Goal: Transaction & Acquisition: Purchase product/service

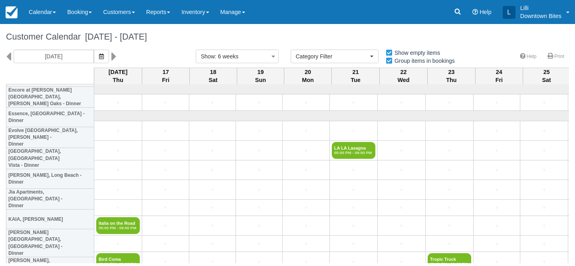
select select
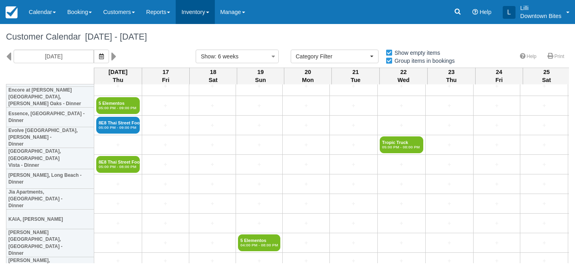
click at [201, 8] on link "Inventory" at bounding box center [195, 12] width 39 height 24
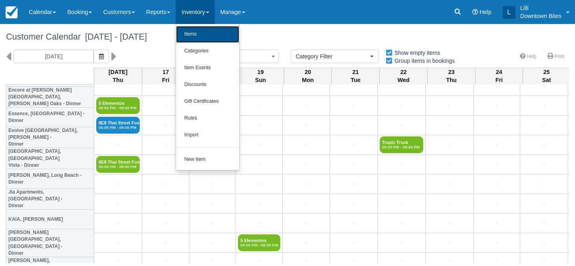
click at [197, 37] on link "Items" at bounding box center [207, 34] width 63 height 17
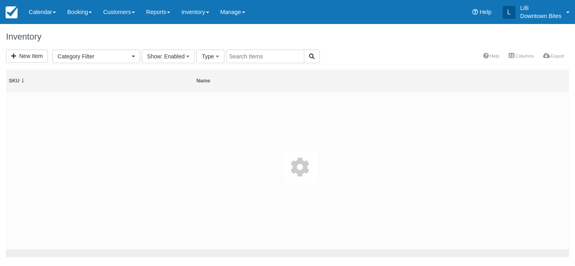
select select
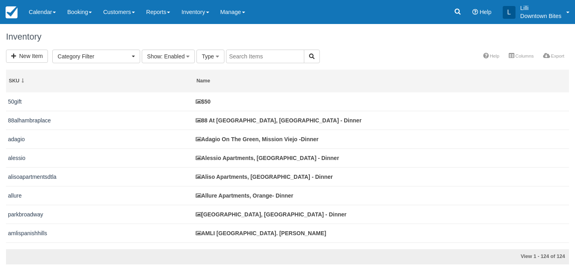
click at [253, 58] on input "text" at bounding box center [265, 57] width 78 height 14
type input "crystal"
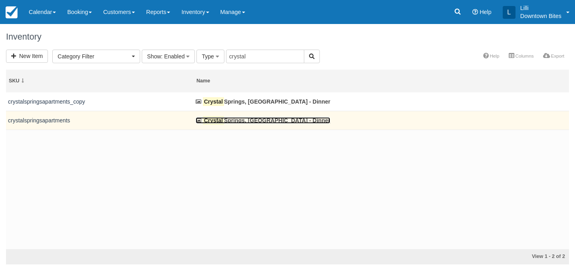
click at [240, 123] on link "Crystal Springs, Fountain Valley - Dinner" at bounding box center [263, 120] width 135 height 6
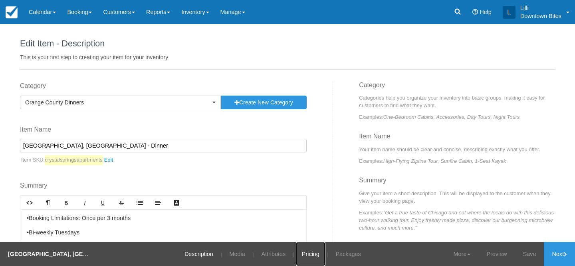
click at [312, 254] on link "Pricing" at bounding box center [311, 254] width 30 height 24
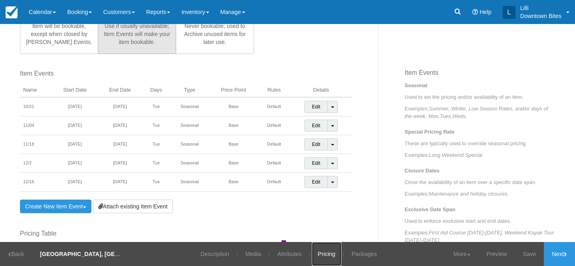
scroll to position [256, 0]
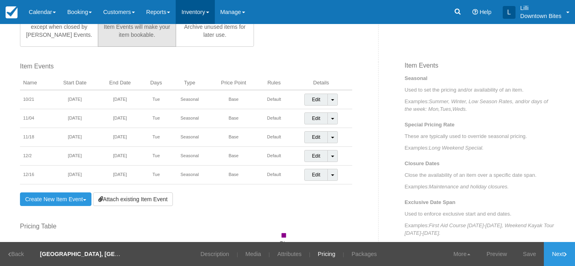
click at [210, 9] on link "Inventory" at bounding box center [195, 12] width 39 height 24
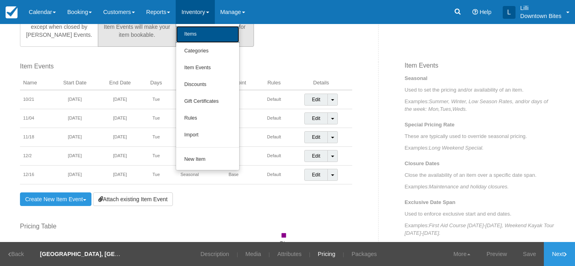
click at [208, 30] on link "Items" at bounding box center [207, 34] width 63 height 17
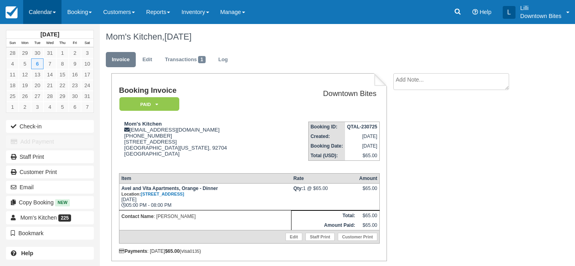
click at [34, 11] on link "Calendar" at bounding box center [42, 12] width 38 height 24
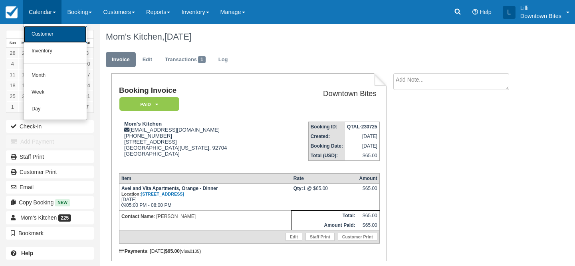
click at [35, 34] on link "Customer" at bounding box center [55, 34] width 63 height 17
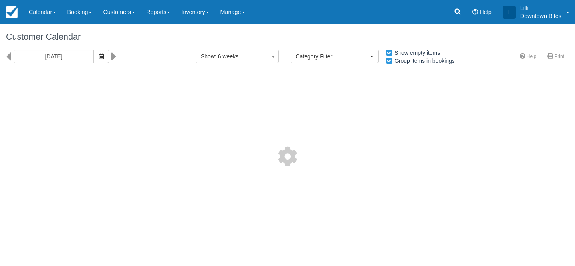
select select
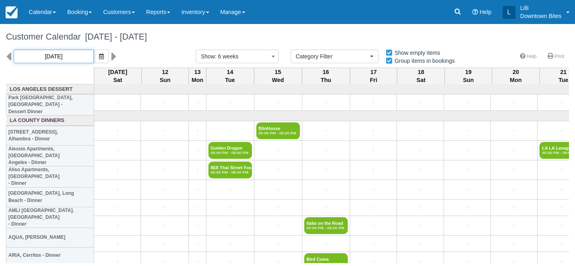
click at [64, 52] on input "10/11/25" at bounding box center [54, 57] width 80 height 14
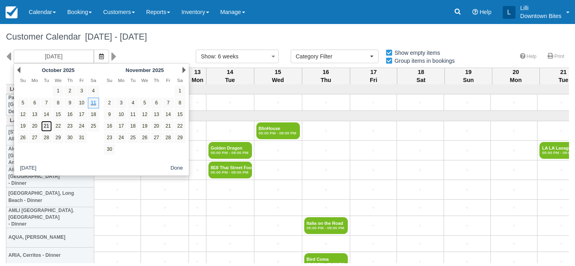
click at [44, 129] on link "21" at bounding box center [46, 126] width 11 height 11
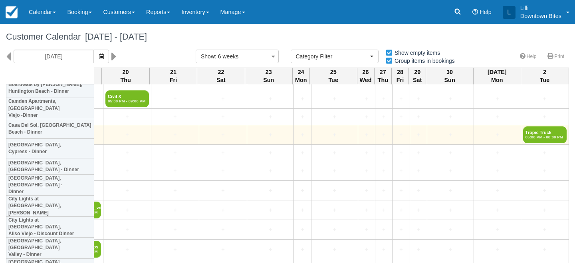
scroll to position [1581, 1362]
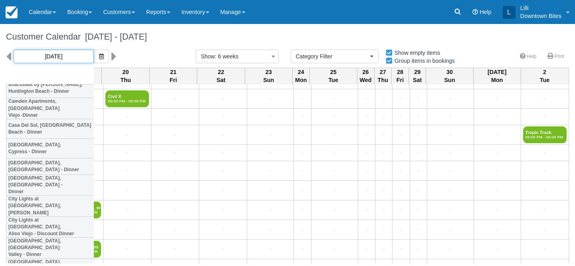
click at [61, 51] on input "10/21/25" at bounding box center [54, 57] width 80 height 14
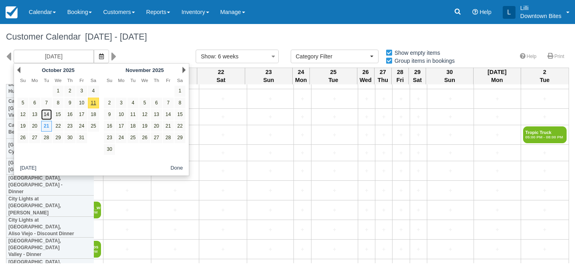
click at [46, 114] on link "14" at bounding box center [46, 114] width 11 height 11
type input "[DATE]"
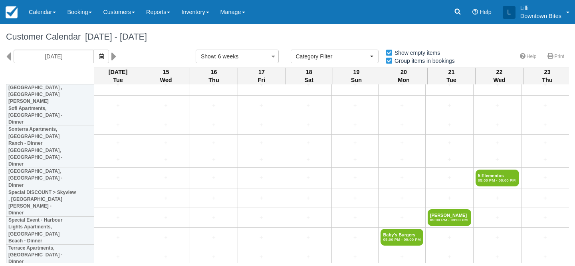
scroll to position [2070, 0]
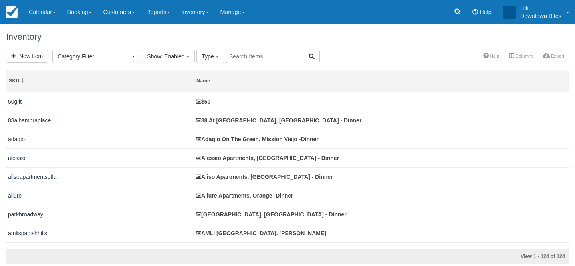
select select
click at [240, 56] on input "text" at bounding box center [265, 57] width 78 height 14
type input "jia"
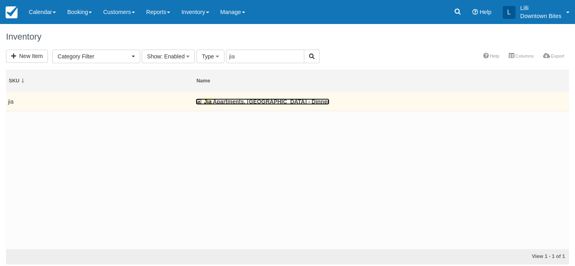
click at [234, 99] on link "Jia Apartments, [GEOGRAPHIC_DATA] - Dinner" at bounding box center [263, 101] width 134 height 6
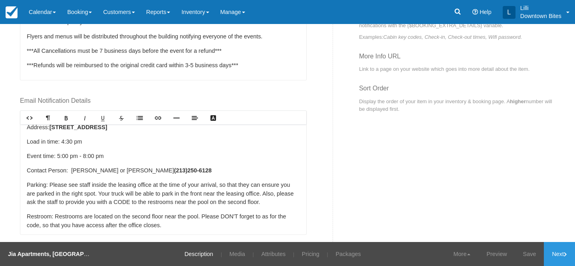
scroll to position [34, 0]
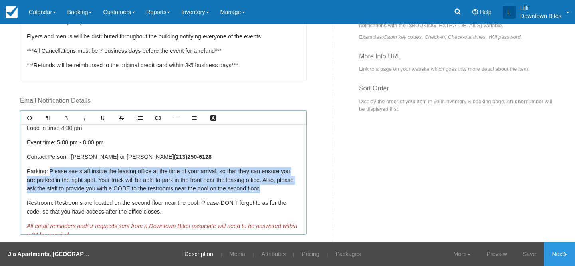
drag, startPoint x: 284, startPoint y: 189, endPoint x: 51, endPoint y: 172, distance: 233.9
click at [51, 172] on p "Parking: Please see staff inside the leasing office at the time of your arrival…" at bounding box center [163, 180] width 273 height 26
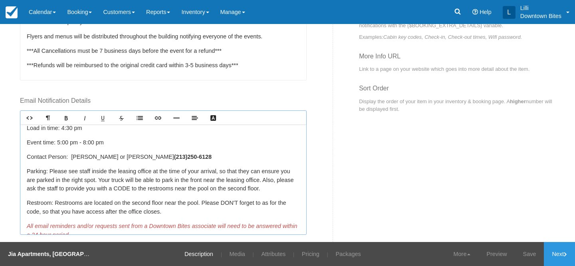
click at [269, 180] on span "Parking: Please see staff inside the leasing office at the time of your arrival…" at bounding box center [160, 180] width 267 height 24
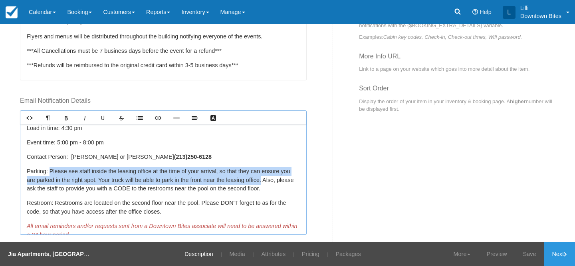
drag, startPoint x: 272, startPoint y: 181, endPoint x: 49, endPoint y: 172, distance: 223.9
click at [49, 172] on span "Parking: Please see staff inside the leasing office at the time of your arrival…" at bounding box center [160, 180] width 267 height 24
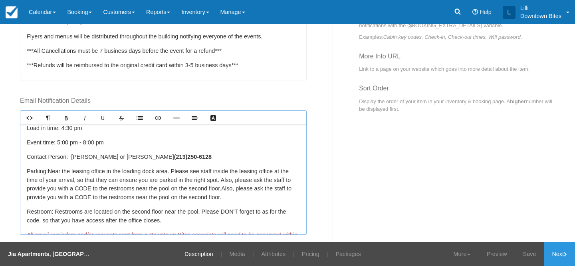
drag, startPoint x: 233, startPoint y: 186, endPoint x: 234, endPoint y: 198, distance: 12.0
click at [234, 198] on p "Parking: Near the leasing office in the loading dock area. Please see staff ins…" at bounding box center [163, 184] width 273 height 34
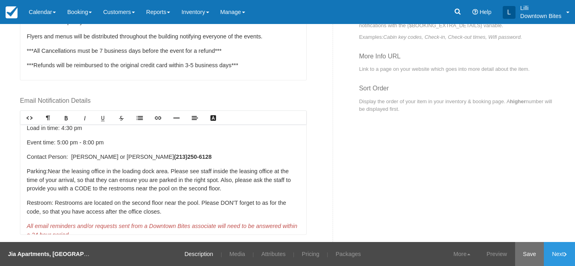
click at [531, 251] on link "Save" at bounding box center [529, 254] width 29 height 24
click at [81, 11] on link "Booking" at bounding box center [80, 12] width 36 height 24
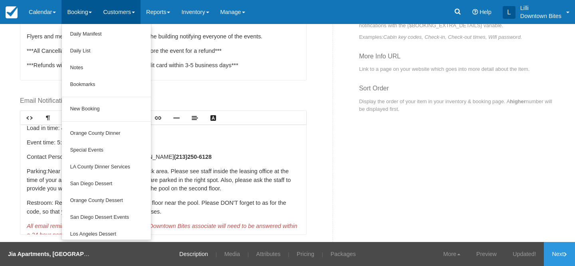
click at [125, 11] on link "Customers" at bounding box center [118, 12] width 43 height 24
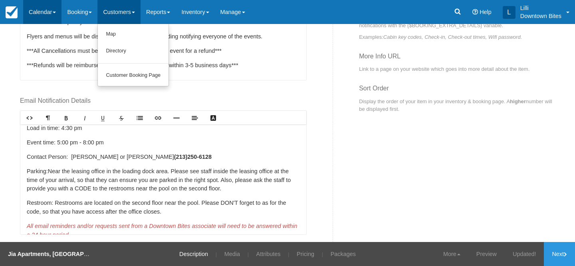
click at [35, 16] on link "Calendar" at bounding box center [42, 12] width 38 height 24
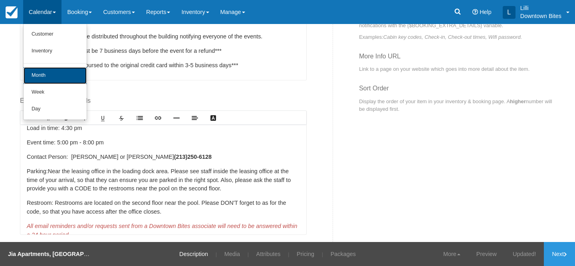
click at [33, 76] on link "Month" at bounding box center [55, 75] width 63 height 17
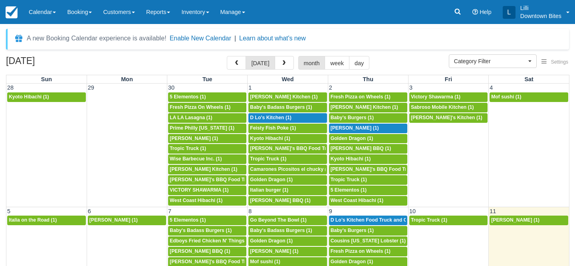
select select
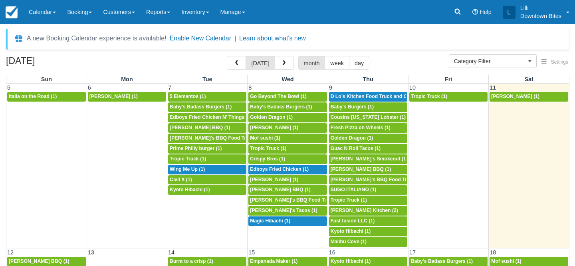
scroll to position [115, 0]
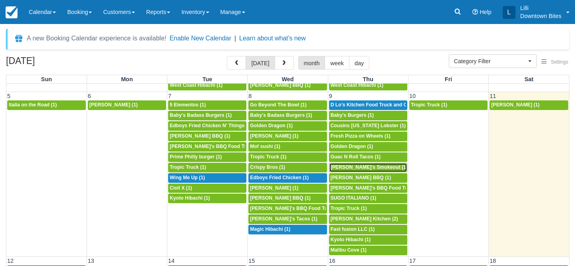
click at [346, 167] on span "John Que's Smokeout (1)" at bounding box center [369, 167] width 77 height 6
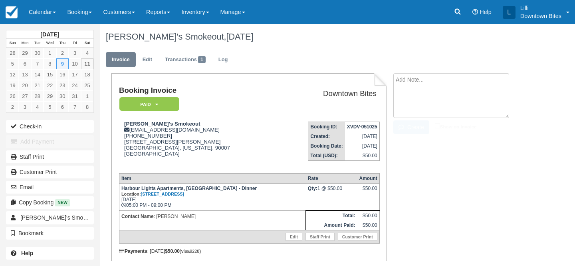
click at [417, 81] on textarea at bounding box center [451, 95] width 116 height 45
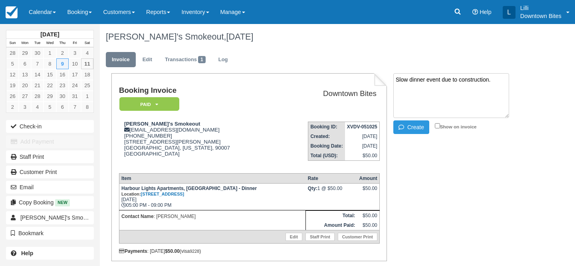
drag, startPoint x: 493, startPoint y: 78, endPoint x: 388, endPoint y: 77, distance: 104.3
click at [388, 77] on div "Slow dinner event due to construction. Create Show on invoice" at bounding box center [460, 104] width 144 height 63
click at [438, 80] on textarea "Slow dinner event due to construction." at bounding box center [451, 95] width 116 height 45
drag, startPoint x: 442, startPoint y: 91, endPoint x: 374, endPoint y: 73, distance: 70.3
click at [374, 73] on div "[PERSON_NAME]'s Smokeout, [DATE] Invoice Edit Transactions 1 Log Booking Invoic…" at bounding box center [315, 157] width 431 height 266
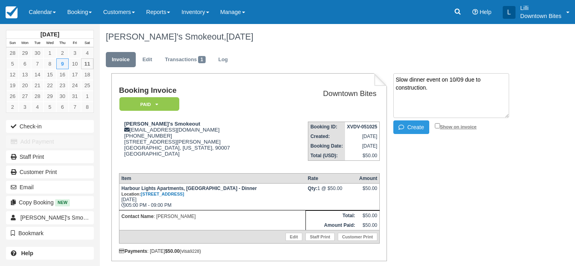
type textarea "Slow dinner event on 10/09 due to construction."
click at [437, 125] on input "Show on invoice" at bounding box center [437, 125] width 5 height 5
checkbox input "true"
click at [421, 127] on button "Create" at bounding box center [411, 127] width 36 height 14
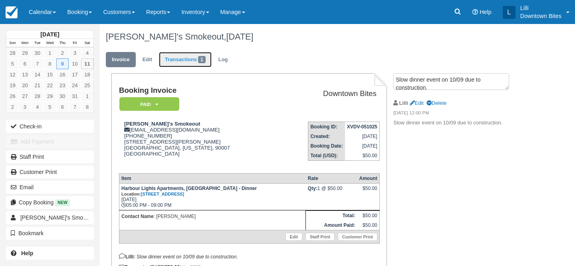
click at [184, 62] on link "Transactions 1" at bounding box center [185, 60] width 53 height 16
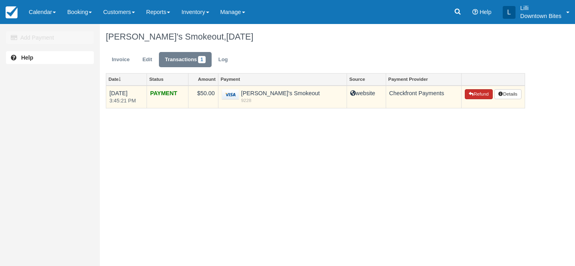
click at [474, 95] on button "Refund" at bounding box center [479, 94] width 28 height 10
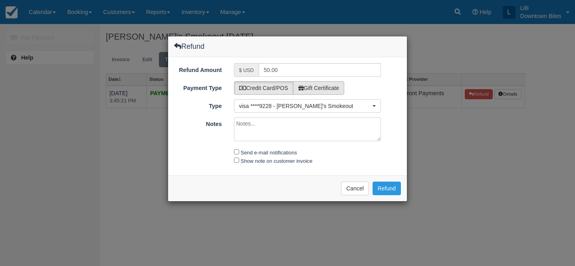
click at [341, 87] on label "Gift Certificate" at bounding box center [319, 88] width 52 height 14
radio input "true"
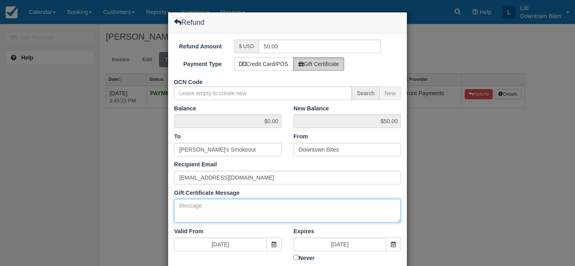
click at [190, 205] on textarea "Gift Certificate Message" at bounding box center [287, 211] width 227 height 24
paste textarea "Slow dinner event on 10/09 due to construction."
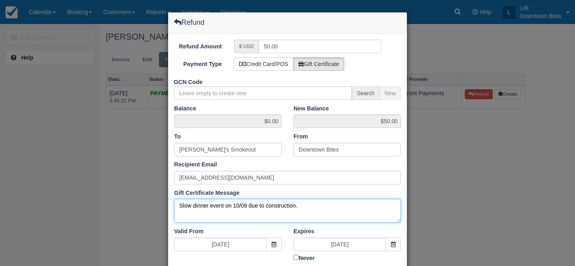
scroll to position [104, 0]
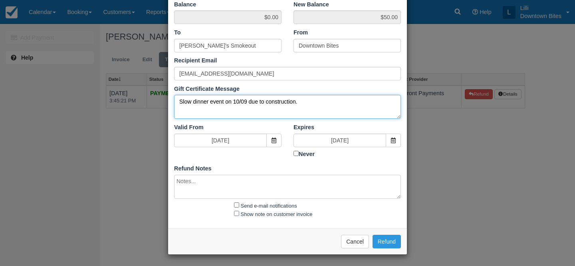
type textarea "Slow dinner event on 10/09 due to construction."
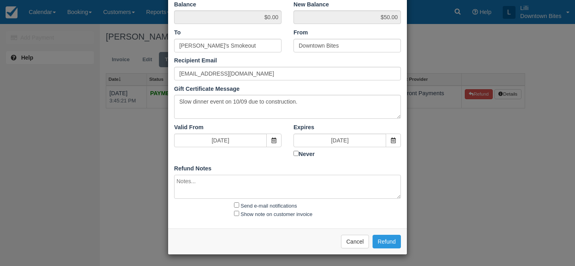
click at [183, 192] on textarea at bounding box center [287, 187] width 227 height 24
paste textarea "Slow dinner event on 10/09 due to construction."
type textarea "Slow dinner event on 10/09 due to construction."
click at [236, 203] on input "Send e-mail notifications" at bounding box center [236, 204] width 5 height 5
checkbox input "true"
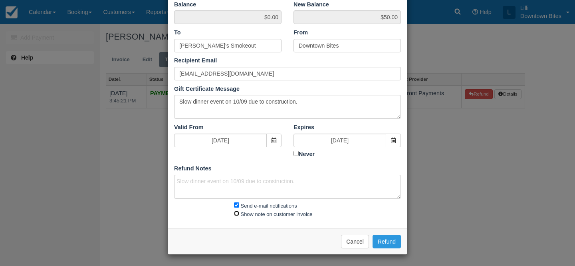
click at [237, 211] on input "Show note on customer invoice" at bounding box center [236, 213] width 5 height 5
checkbox input "true"
click at [395, 241] on button "Refund" at bounding box center [387, 242] width 28 height 14
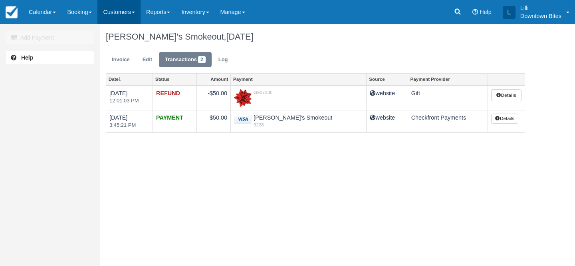
click at [116, 14] on link "Customers" at bounding box center [118, 12] width 43 height 24
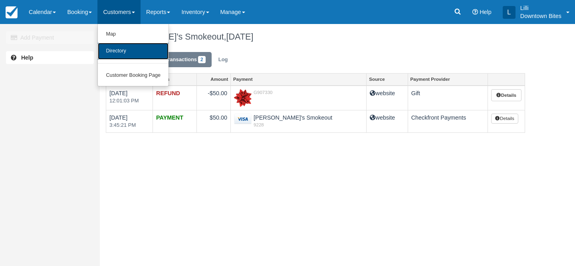
click at [120, 48] on link "Directory" at bounding box center [133, 51] width 71 height 17
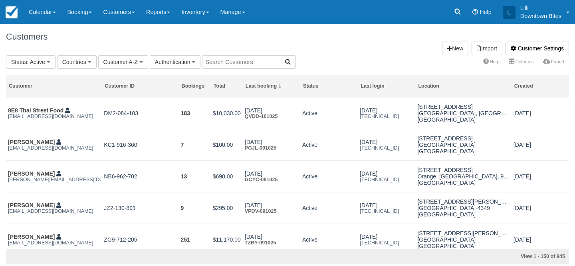
click at [221, 64] on input "text" at bounding box center [241, 62] width 78 height 14
type input "cousins"
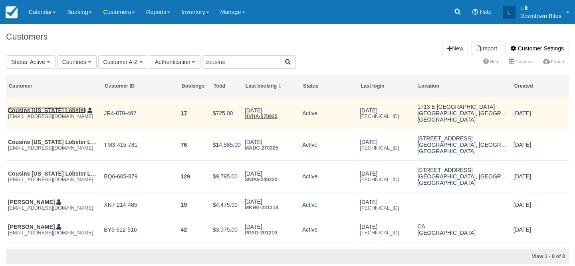
click at [34, 108] on link "Cousins [US_STATE] Lobster" at bounding box center [47, 110] width 78 height 6
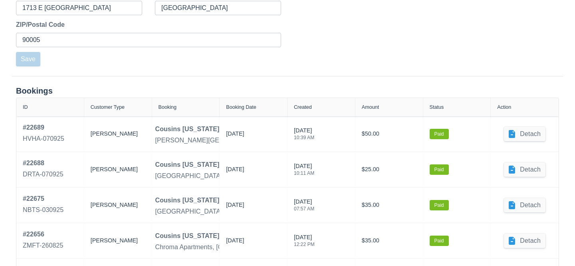
scroll to position [310, 0]
